Goal: Navigation & Orientation: Understand site structure

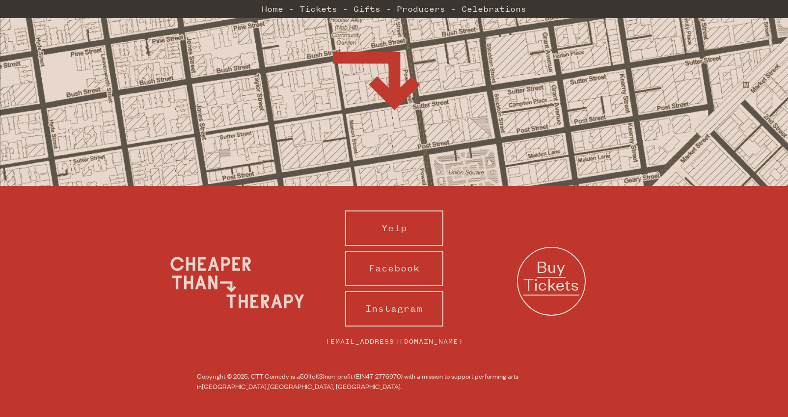
scroll to position [345, 0]
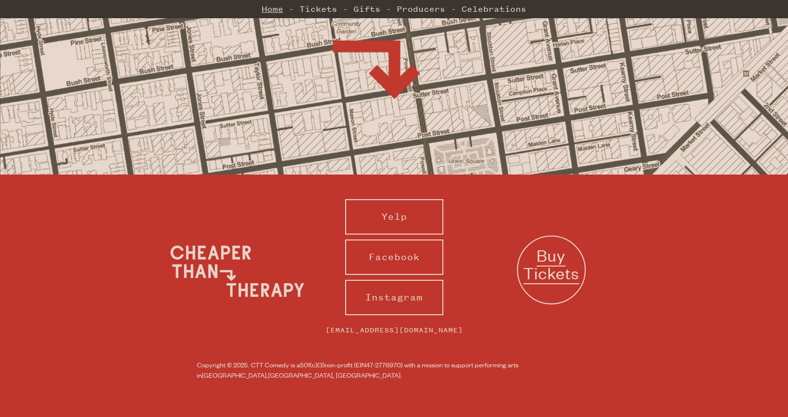
click at [274, 8] on link "Home" at bounding box center [273, 9] width 22 height 20
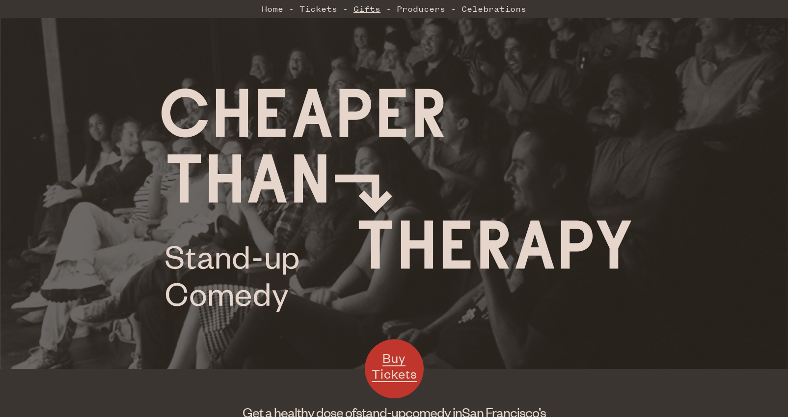
click at [366, 9] on link "Gifts" at bounding box center [367, 9] width 27 height 20
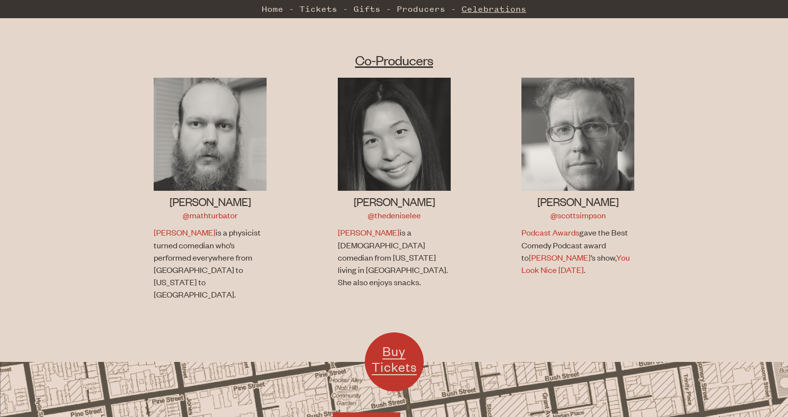
click at [499, 10] on link "Celebrations" at bounding box center [494, 9] width 65 height 20
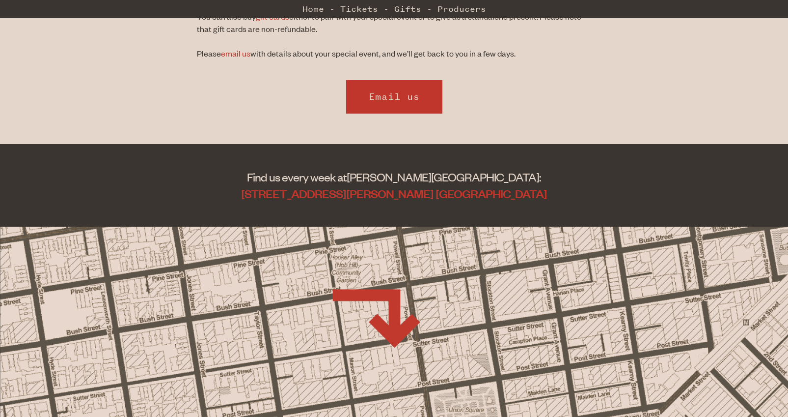
scroll to position [499, 0]
